Goal: Task Accomplishment & Management: Complete application form

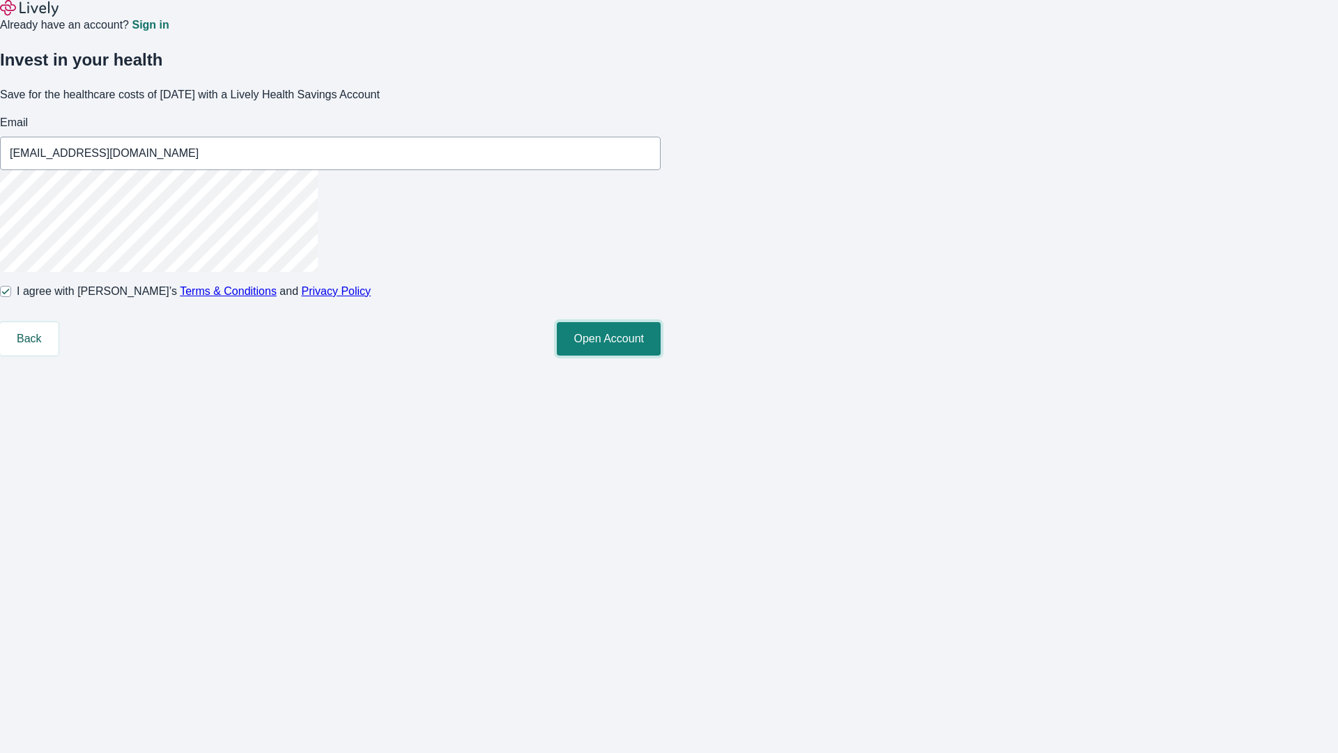
click at [661, 356] on button "Open Account" at bounding box center [609, 338] width 104 height 33
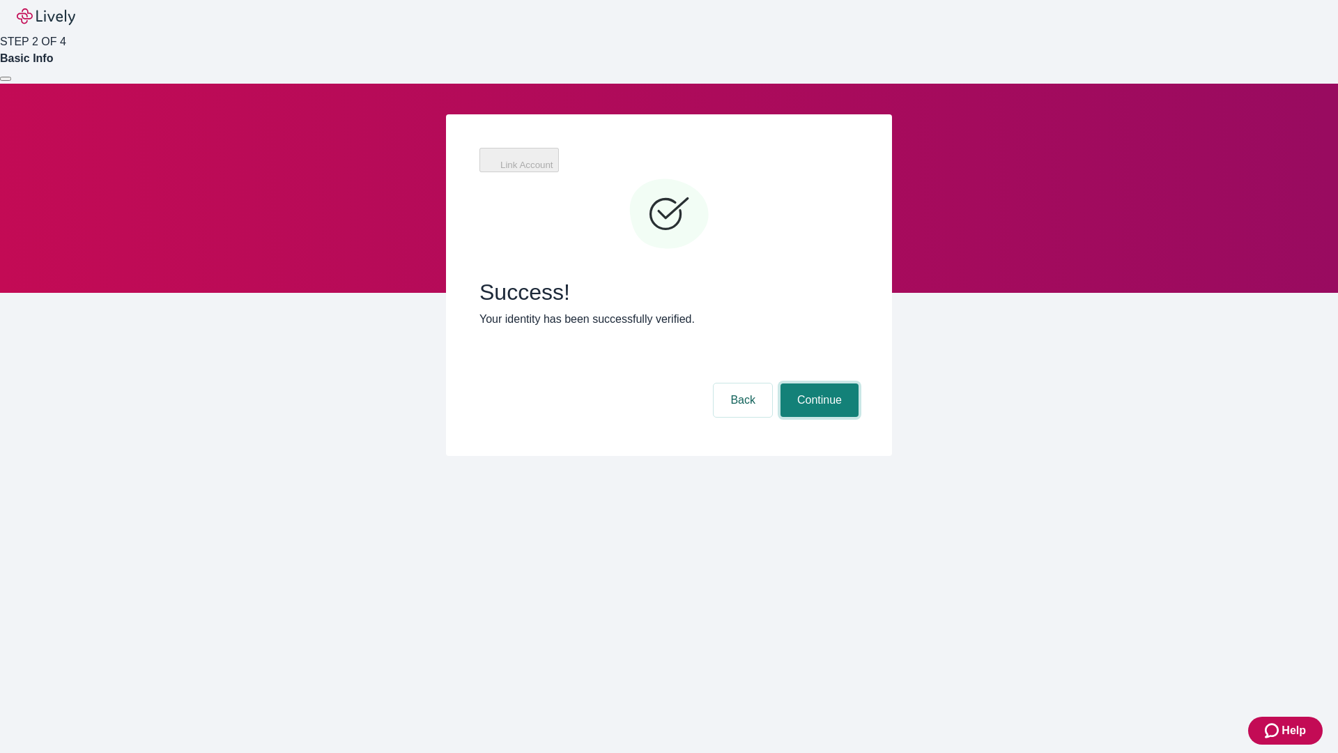
click at [818, 383] on button "Continue" at bounding box center [820, 399] width 78 height 33
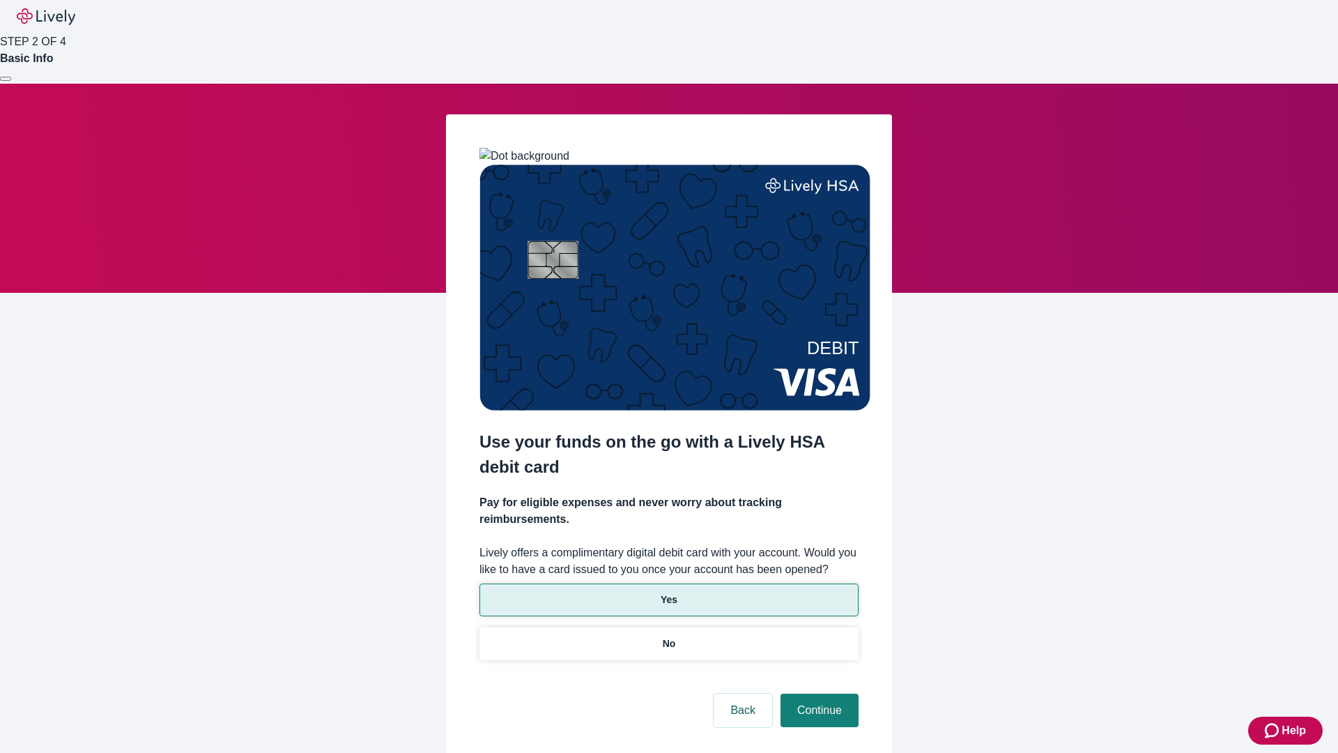
click at [669, 593] on p "Yes" at bounding box center [669, 600] width 17 height 15
click at [818, 694] on button "Continue" at bounding box center [820, 710] width 78 height 33
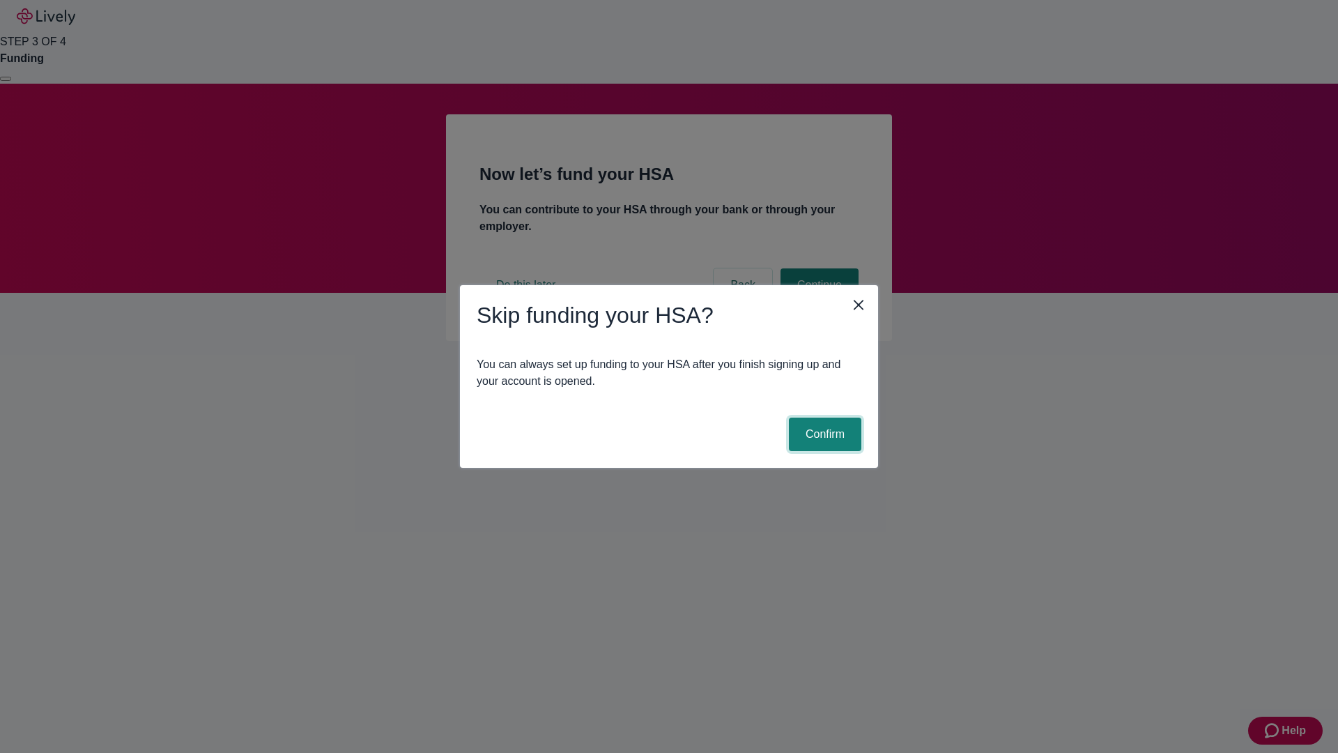
click at [823, 434] on button "Confirm" at bounding box center [825, 434] width 72 height 33
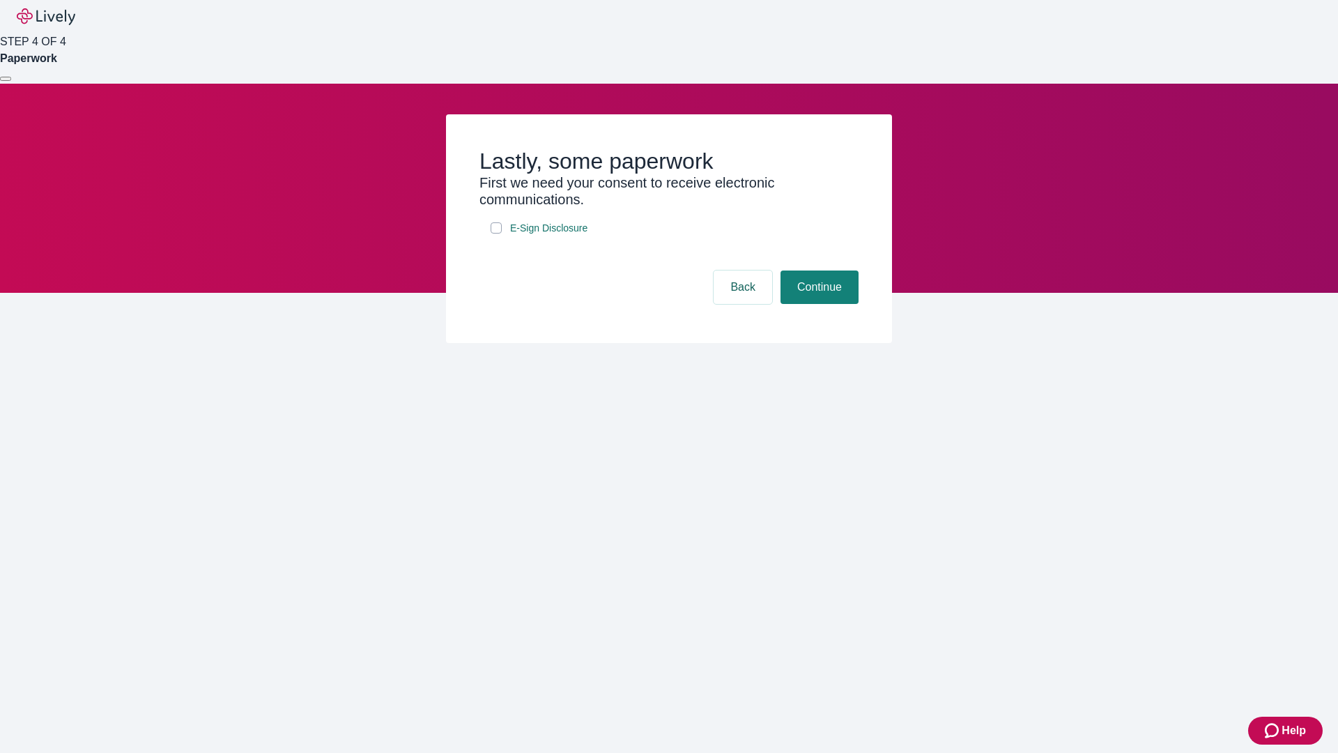
click at [496, 234] on input "E-Sign Disclosure" at bounding box center [496, 227] width 11 height 11
checkbox input "true"
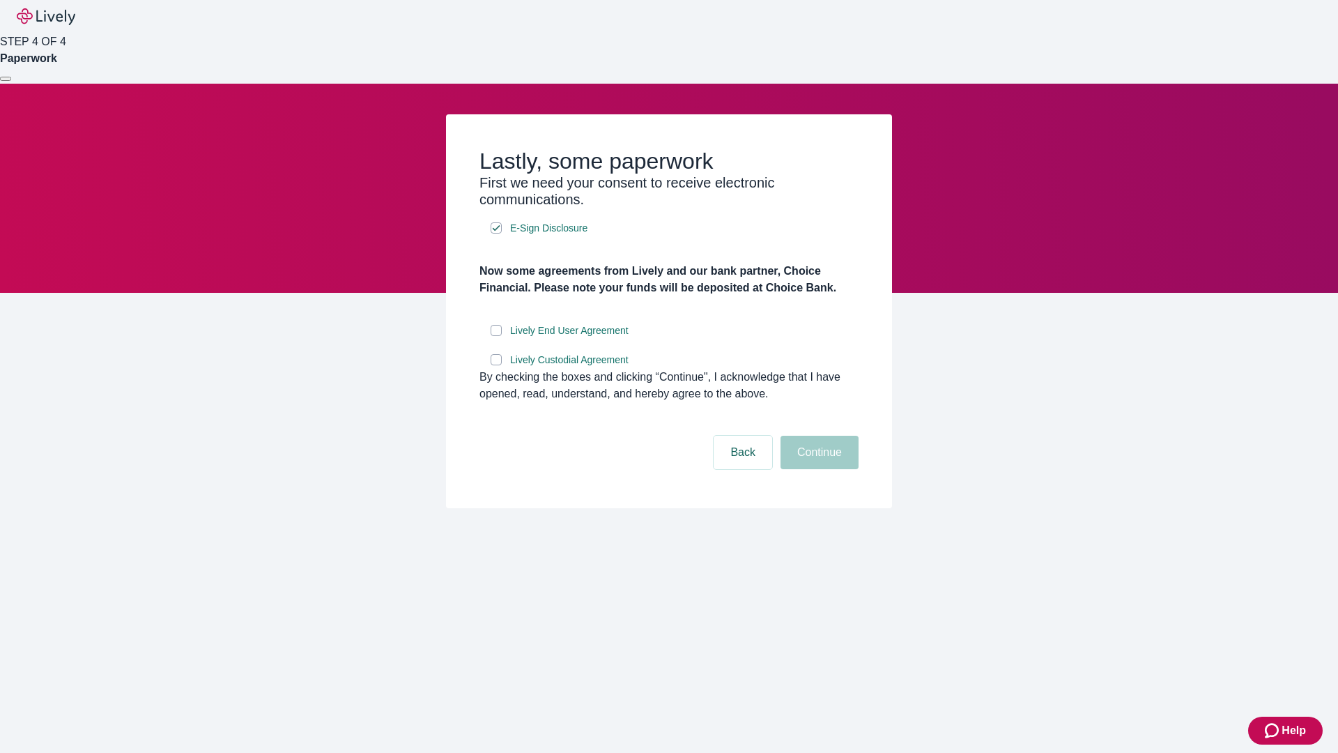
click at [496, 336] on input "Lively End User Agreement" at bounding box center [496, 330] width 11 height 11
checkbox input "true"
click at [496, 365] on input "Lively Custodial Agreement" at bounding box center [496, 359] width 11 height 11
checkbox input "true"
click at [818, 469] on button "Continue" at bounding box center [820, 452] width 78 height 33
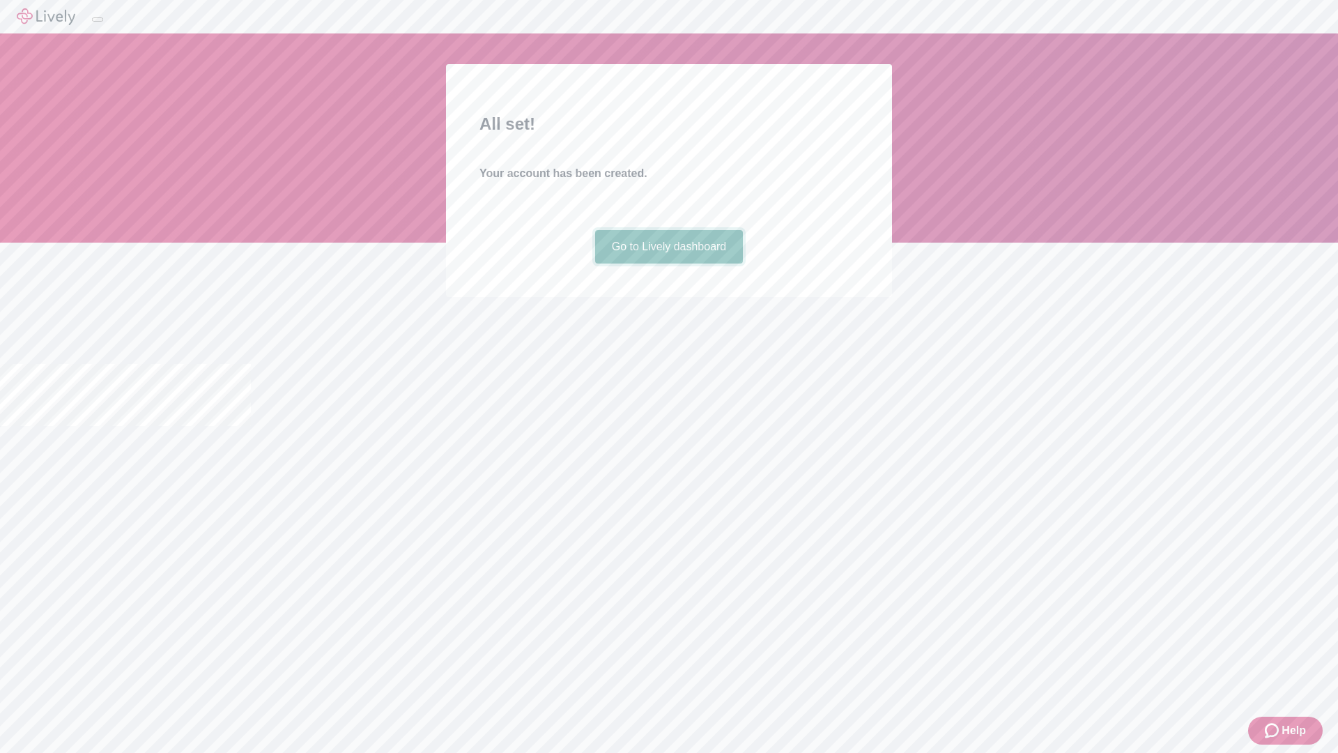
click at [669, 264] on link "Go to Lively dashboard" at bounding box center [669, 246] width 148 height 33
